Goal: Task Accomplishment & Management: Complete application form

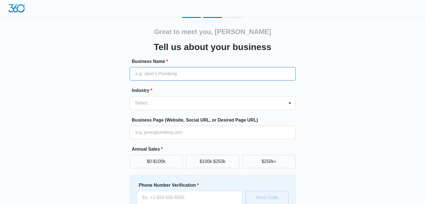
click at [149, 68] on input "Business Name *" at bounding box center [213, 73] width 166 height 13
type input "The Kalla Events Center"
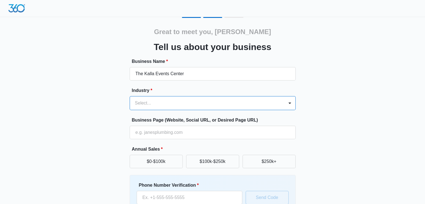
type input "v"
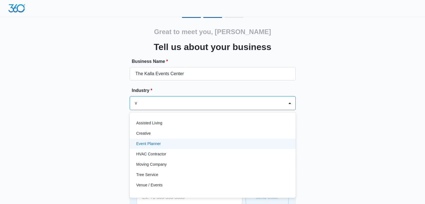
scroll to position [8, 0]
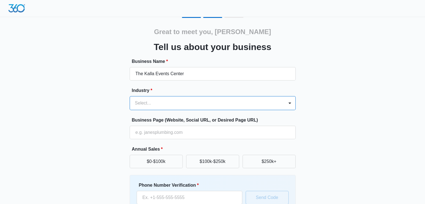
drag, startPoint x: 143, startPoint y: 102, endPoint x: 120, endPoint y: 107, distance: 23.4
click at [120, 107] on div "Great to meet you, [PERSON_NAME] us about your business Business Name * The Kal…" at bounding box center [212, 130] width 335 height 226
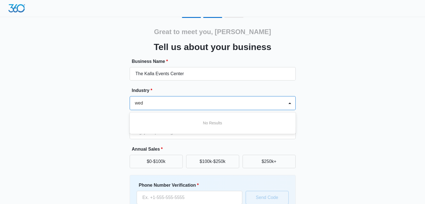
scroll to position [0, 0]
type input "w"
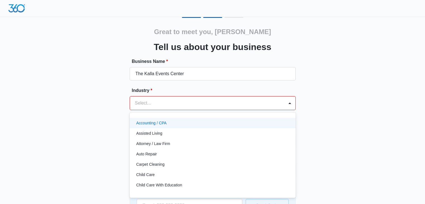
click at [362, 112] on div "Great to meet you, [PERSON_NAME] us about your business Business Name * The Kal…" at bounding box center [212, 134] width 335 height 234
click at [218, 99] on div at bounding box center [206, 103] width 142 height 8
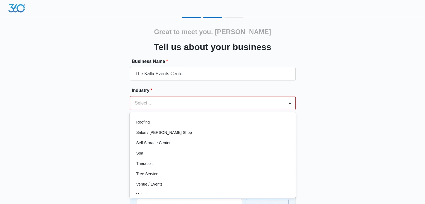
scroll to position [431, 0]
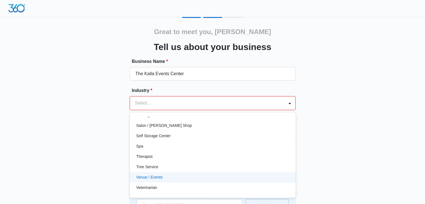
click at [152, 178] on p "Venue / Events" at bounding box center [149, 177] width 26 height 6
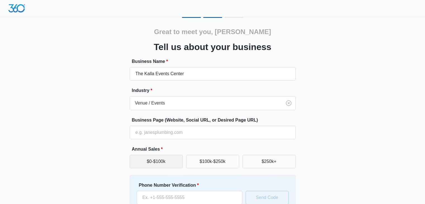
click at [174, 160] on button "$0-$100k" at bounding box center [156, 161] width 53 height 13
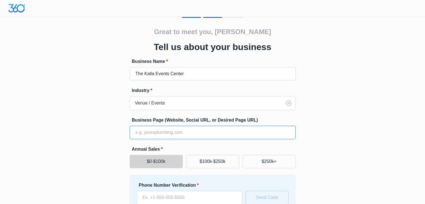
click at [188, 134] on input "Business Page (Website, Social URL, or Desired Page URL)" at bounding box center [213, 132] width 166 height 13
type input "[DOMAIN_NAME]"
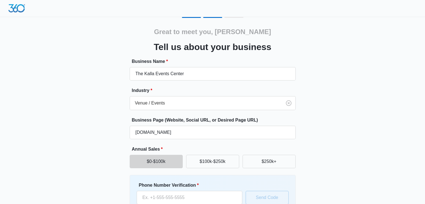
click at [362, 106] on div "Great to meet you, [PERSON_NAME] Tell us about your business Business Name * Th…" at bounding box center [212, 130] width 335 height 226
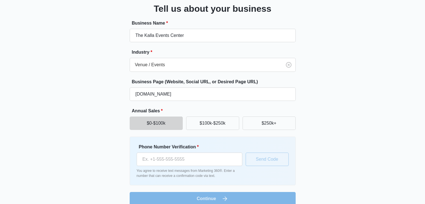
scroll to position [46, 0]
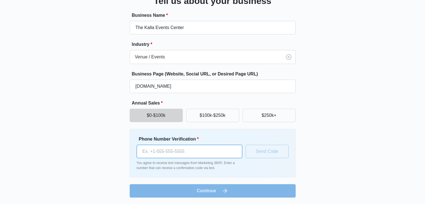
click at [164, 149] on input "Phone Number Verification *" at bounding box center [189, 151] width 106 height 13
type input "[PHONE_NUMBER]"
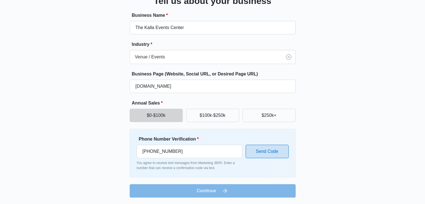
click at [253, 148] on button "Send Code" at bounding box center [266, 151] width 43 height 13
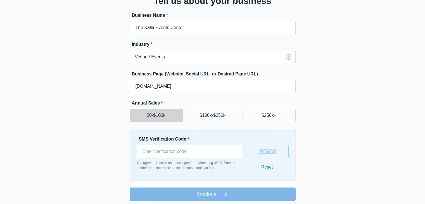
drag, startPoint x: 253, startPoint y: 151, endPoint x: 254, endPoint y: 154, distance: 3.2
click at [250, 162] on div "Confirm Reset" at bounding box center [266, 155] width 43 height 38
click at [253, 150] on div "Confirm Reset" at bounding box center [266, 155] width 43 height 38
click at [189, 151] on input "SMS Verification Code *" at bounding box center [189, 151] width 106 height 13
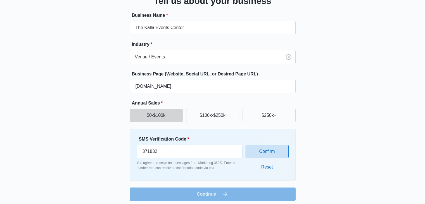
type input "371832"
click at [284, 154] on button "Confirm" at bounding box center [266, 151] width 43 height 13
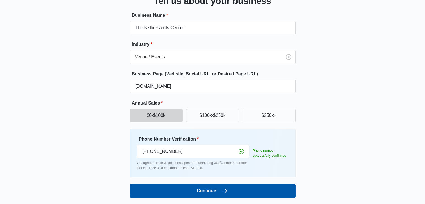
click at [218, 188] on button "Continue" at bounding box center [213, 190] width 166 height 13
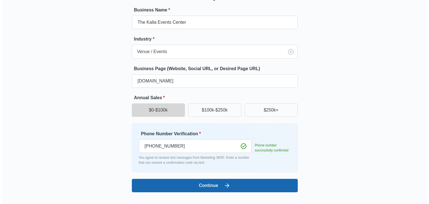
scroll to position [0, 0]
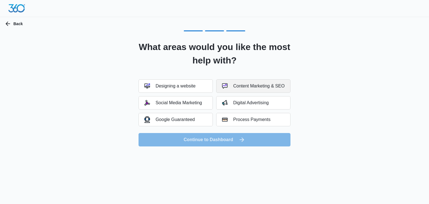
click at [257, 87] on div "Content Marketing & SEO" at bounding box center [253, 86] width 63 height 6
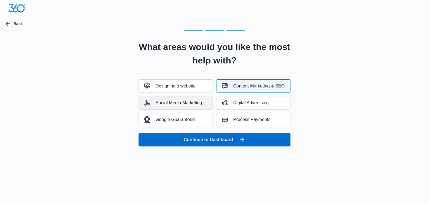
click at [165, 101] on div "Social Media Marketing" at bounding box center [173, 103] width 58 height 6
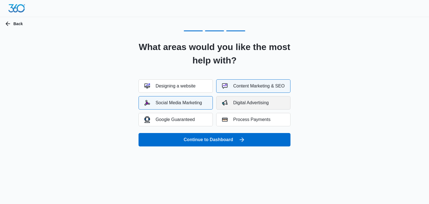
click at [256, 105] on div "Digital Advertising" at bounding box center [245, 103] width 47 height 6
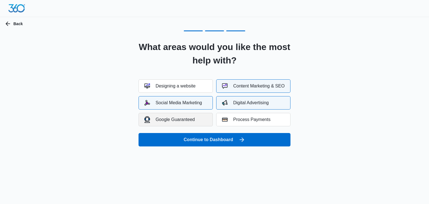
click at [167, 118] on div "Google Guaranteed" at bounding box center [169, 119] width 51 height 6
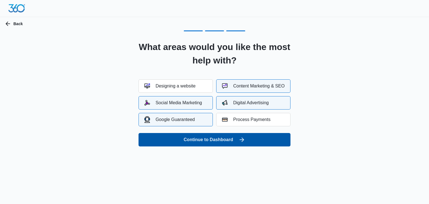
click at [186, 136] on button "Continue to Dashboard" at bounding box center [214, 139] width 152 height 13
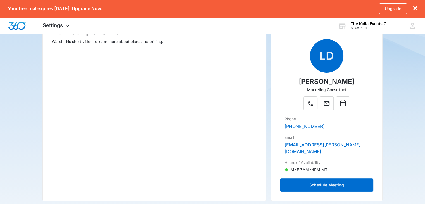
scroll to position [100, 0]
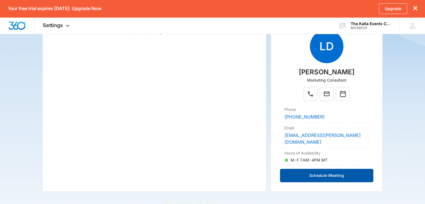
click at [328, 169] on button "Schedule Meeting" at bounding box center [326, 175] width 93 height 13
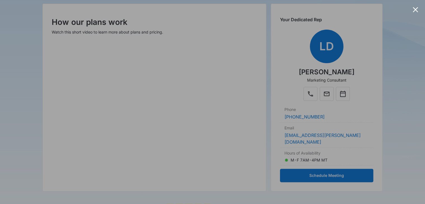
click at [413, 8] on div at bounding box center [414, 9] width 5 height 5
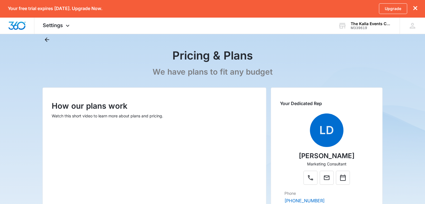
scroll to position [0, 0]
